Goal: Information Seeking & Learning: Learn about a topic

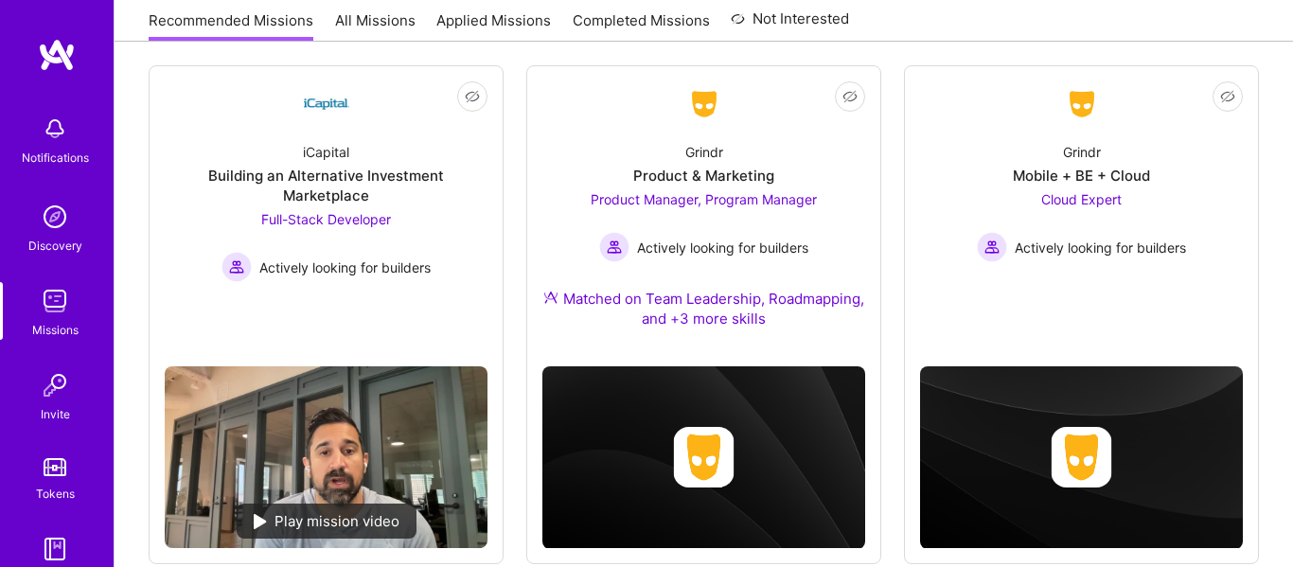
scroll to position [251, 0]
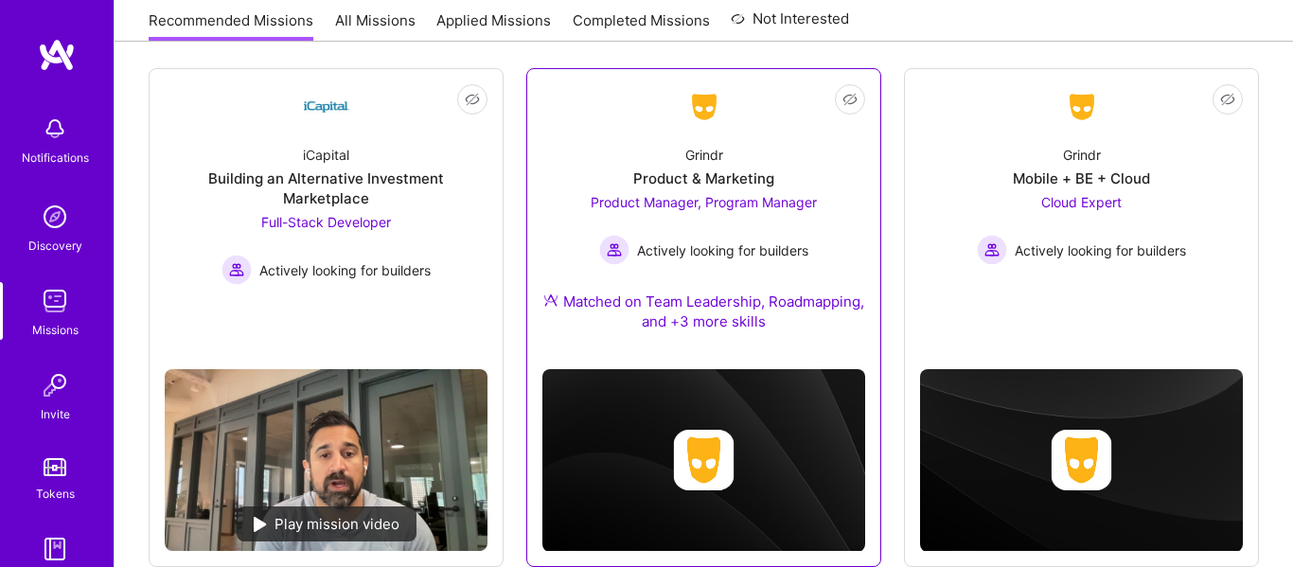
click at [736, 208] on span "Product Manager, Program Manager" at bounding box center [704, 202] width 226 height 16
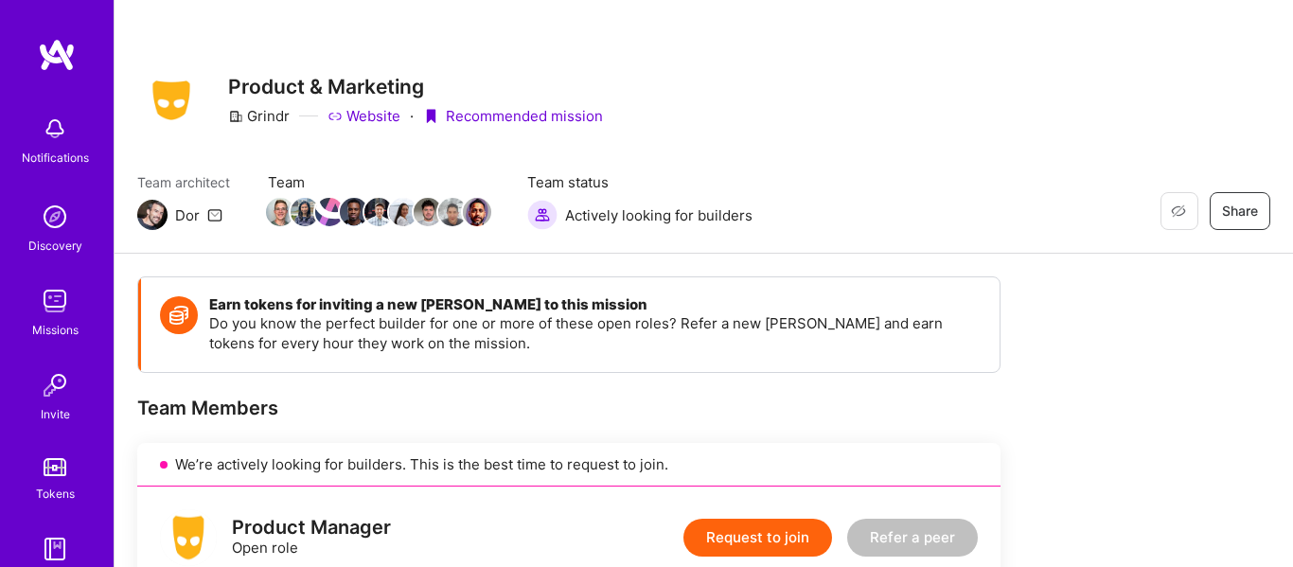
click at [44, 328] on div "Missions" at bounding box center [55, 330] width 46 height 20
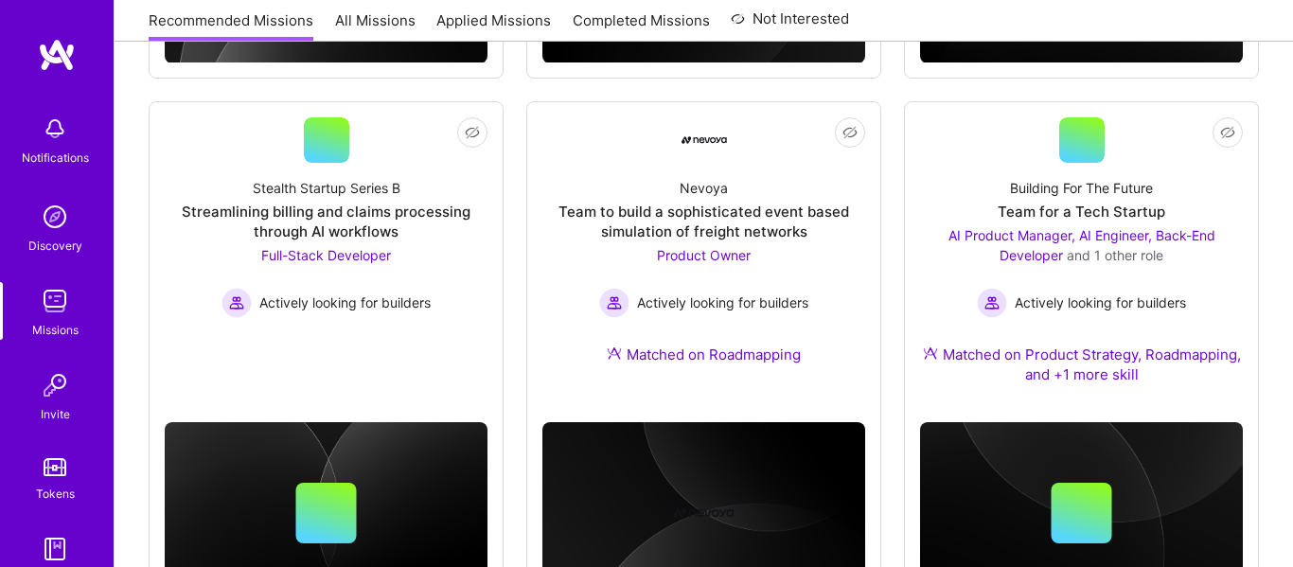
scroll to position [1289, 0]
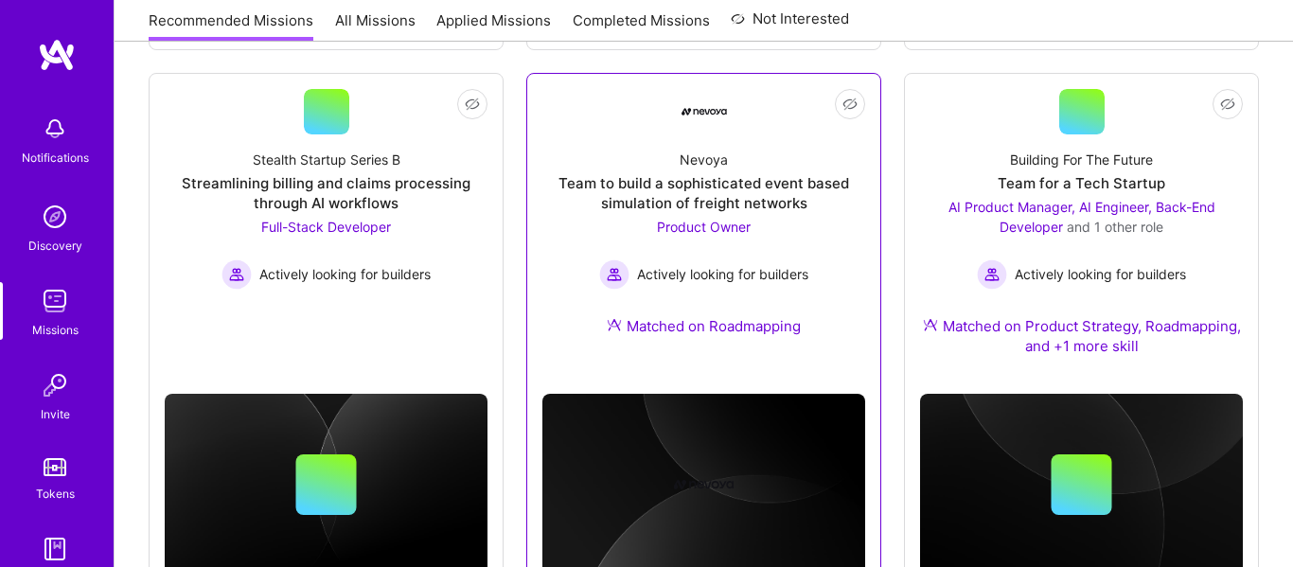
click at [732, 236] on div "Product Owner Actively looking for builders" at bounding box center [703, 253] width 209 height 73
